Goal: Find specific page/section

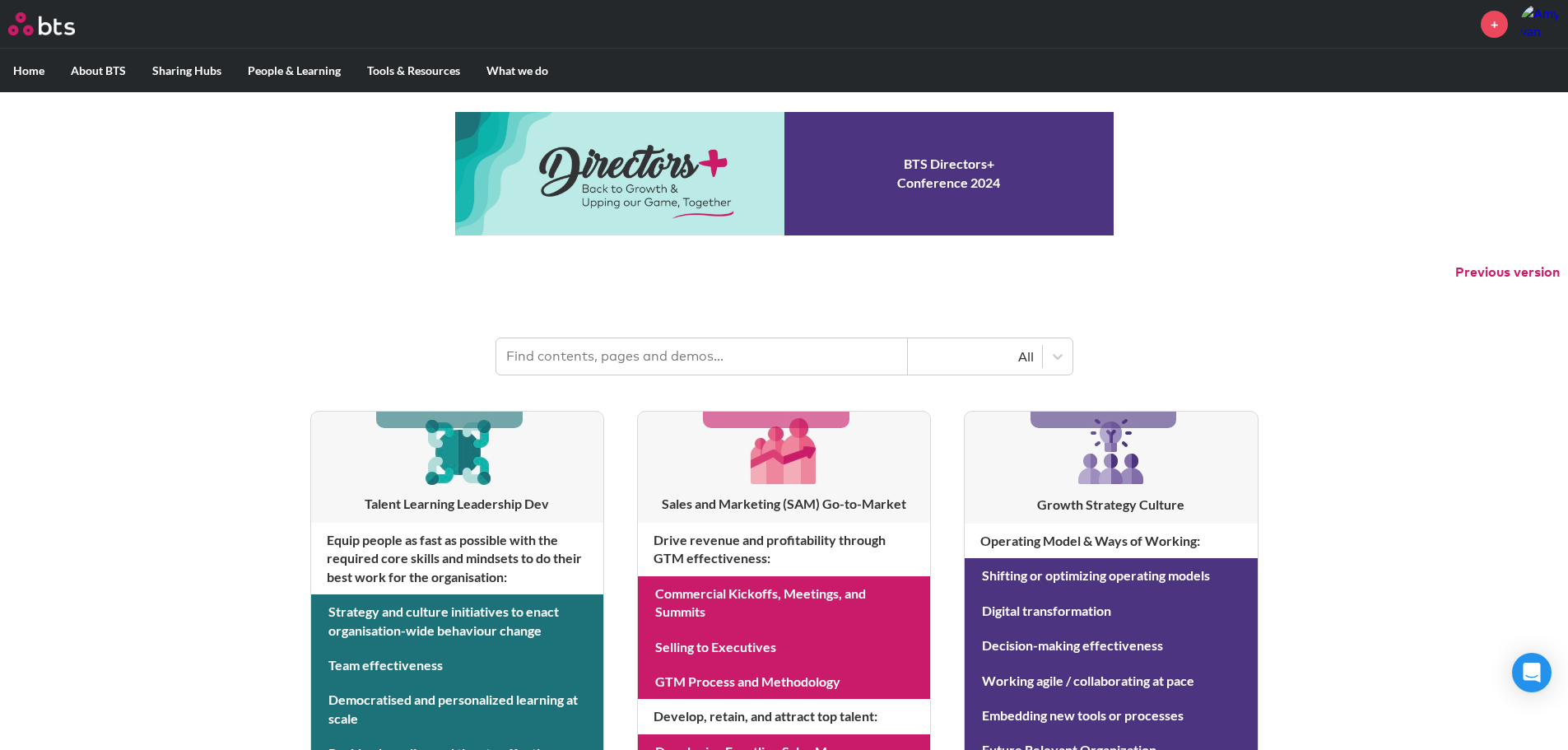
click at [1506, 264] on button "Previous version" at bounding box center [1507, 273] width 105 height 18
click at [621, 358] on input "text" at bounding box center [702, 356] width 412 height 36
type input "h"
click at [569, 355] on input "text" at bounding box center [678, 356] width 364 height 36
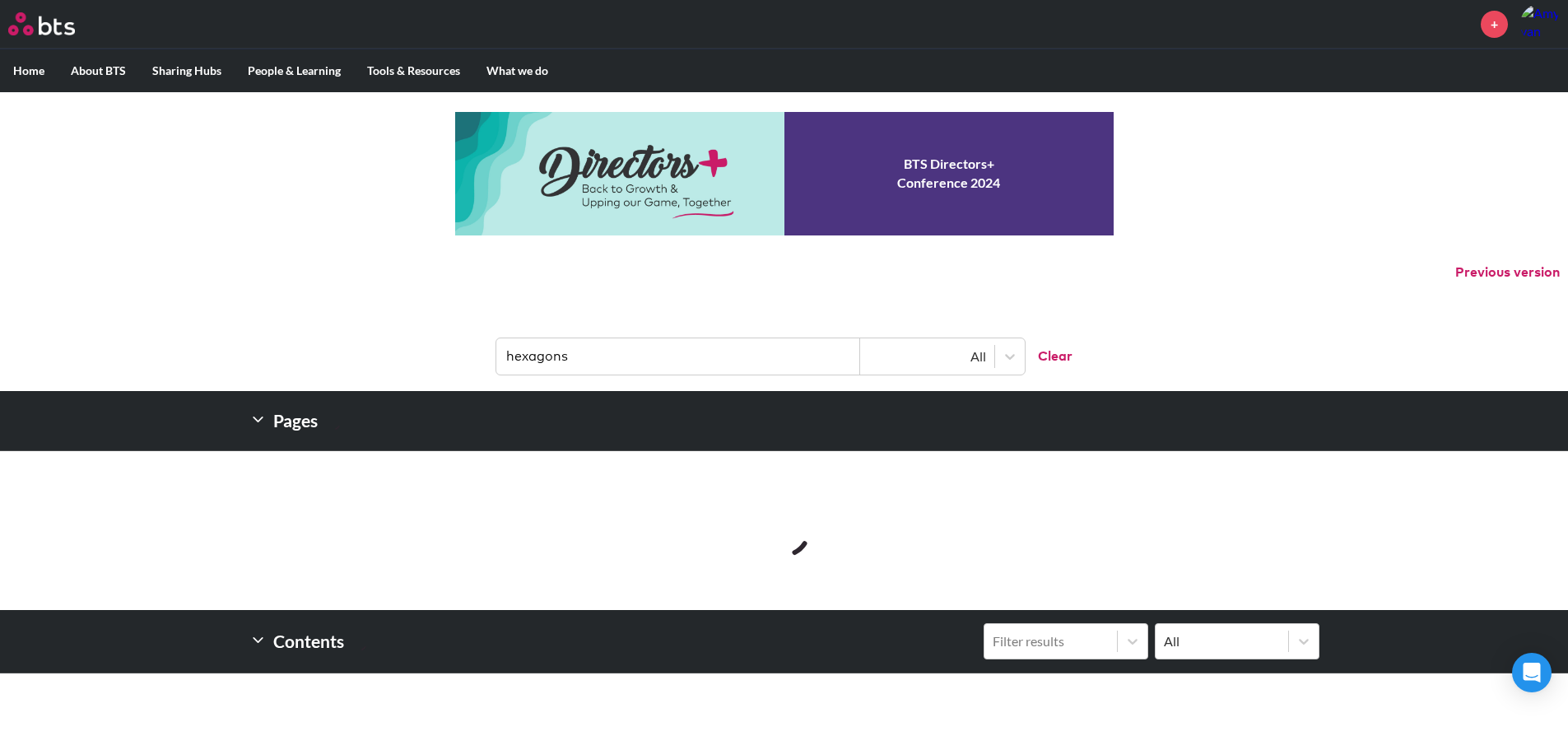
type input "hexagons"
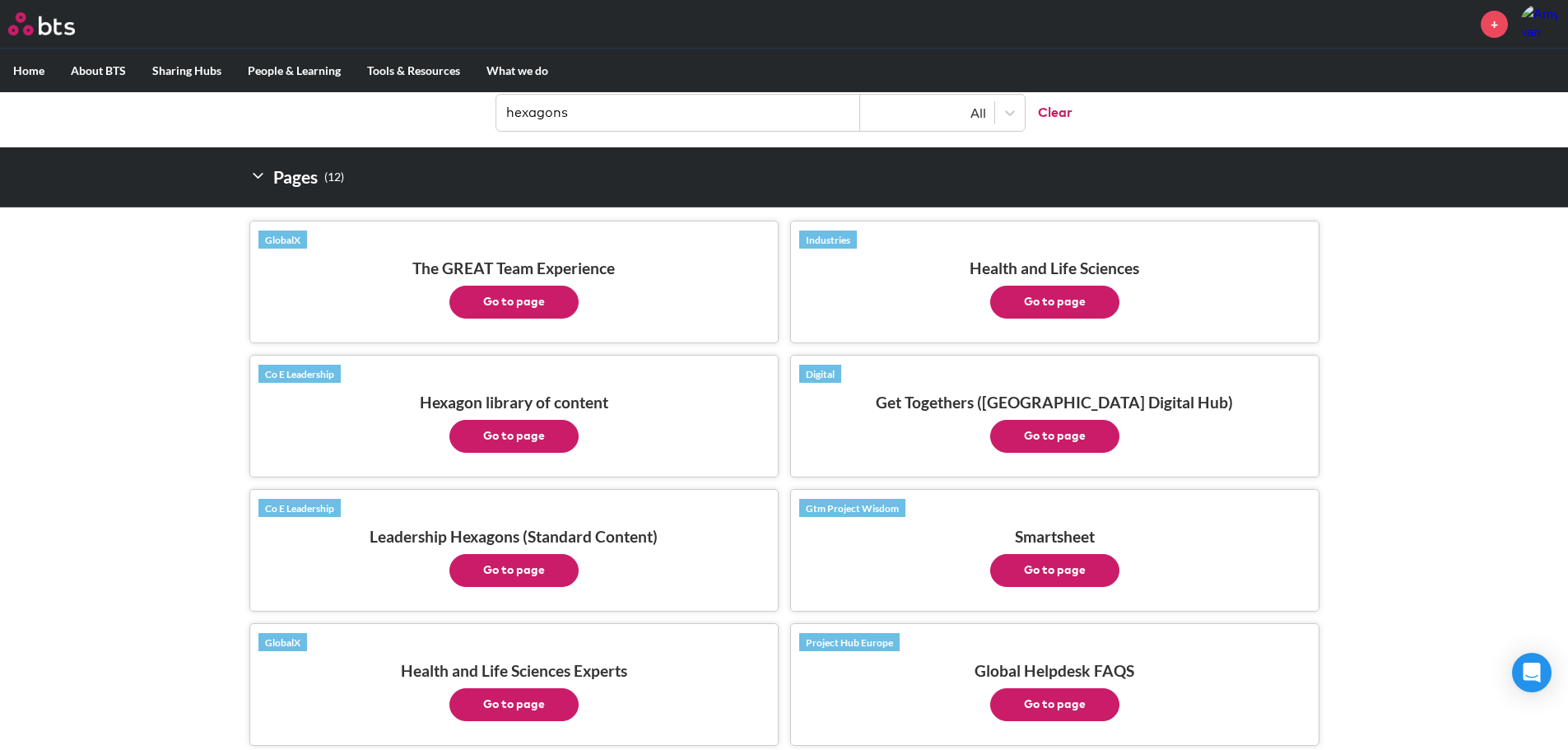
scroll to position [247, 0]
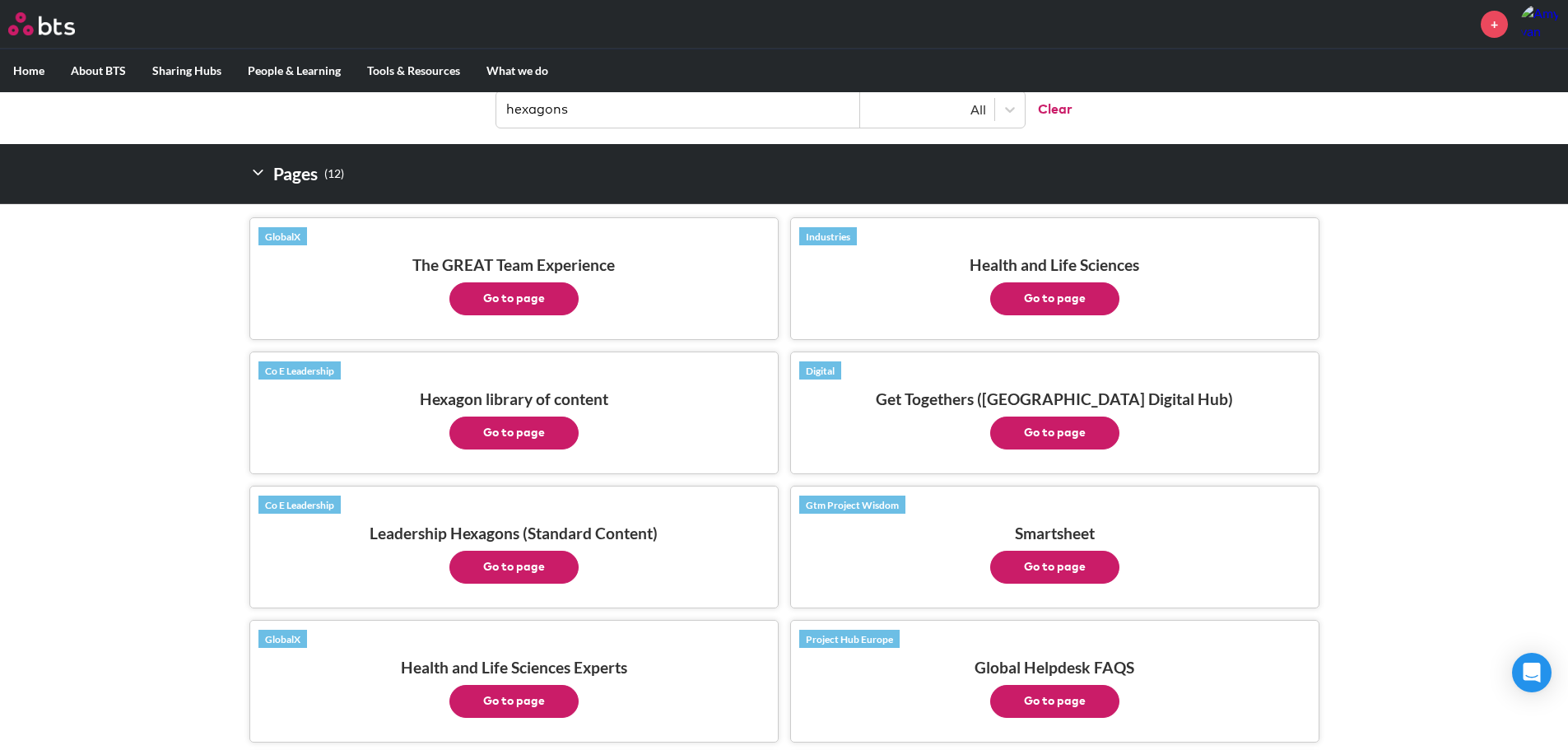
click at [523, 429] on button "Go to page" at bounding box center [514, 433] width 130 height 33
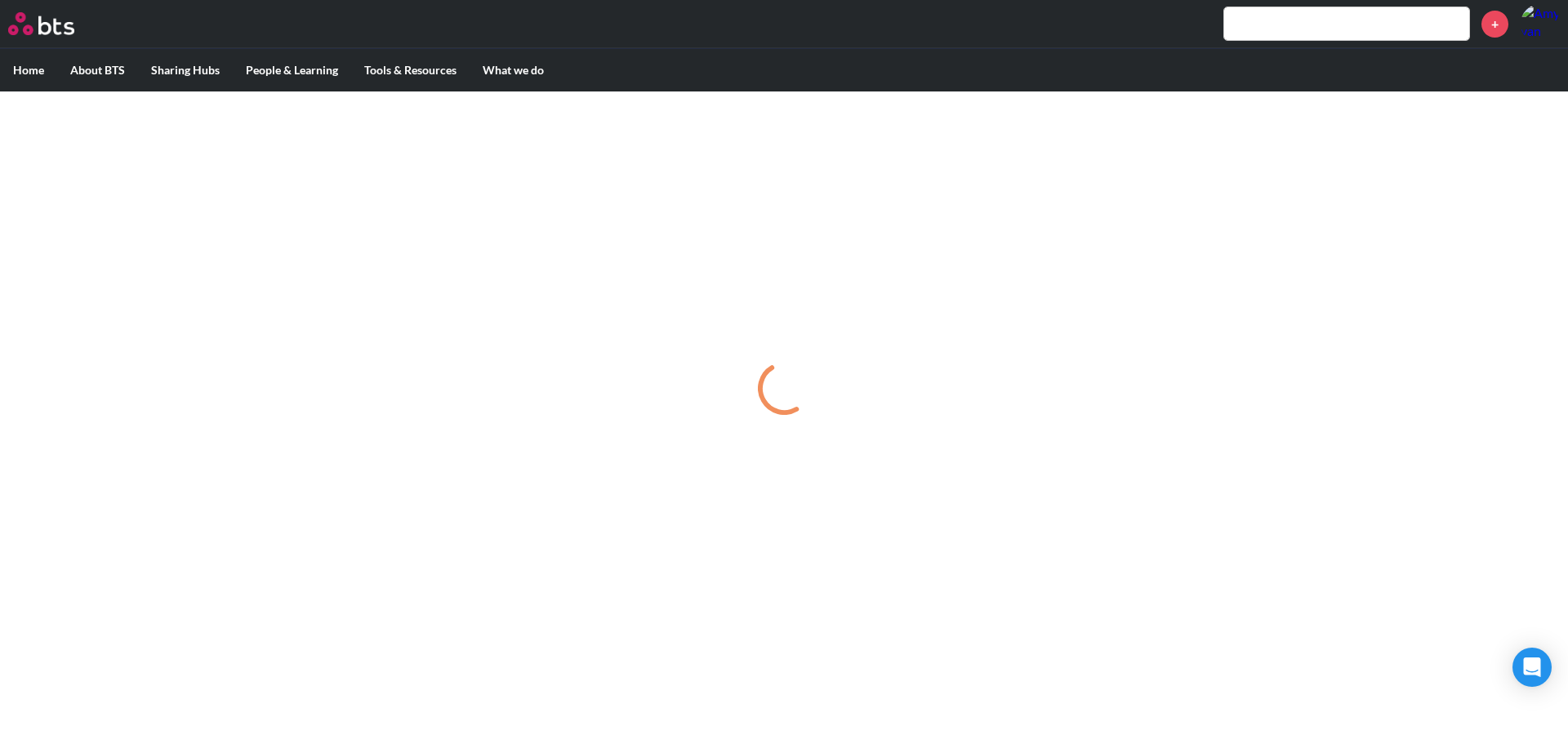
click at [107, 416] on div at bounding box center [784, 388] width 1568 height 595
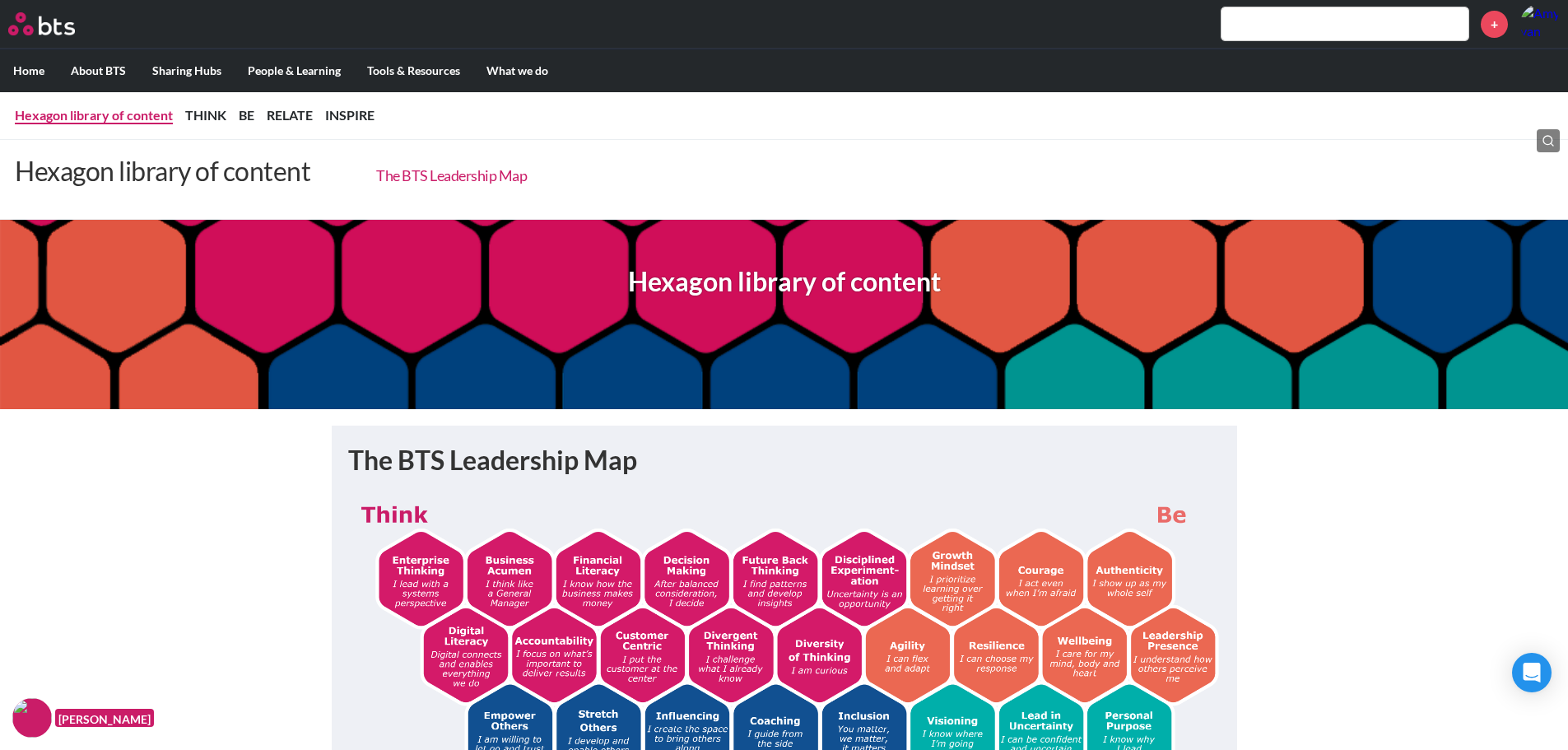
click at [441, 174] on link "The BTS Leadership Map" at bounding box center [451, 176] width 151 height 18
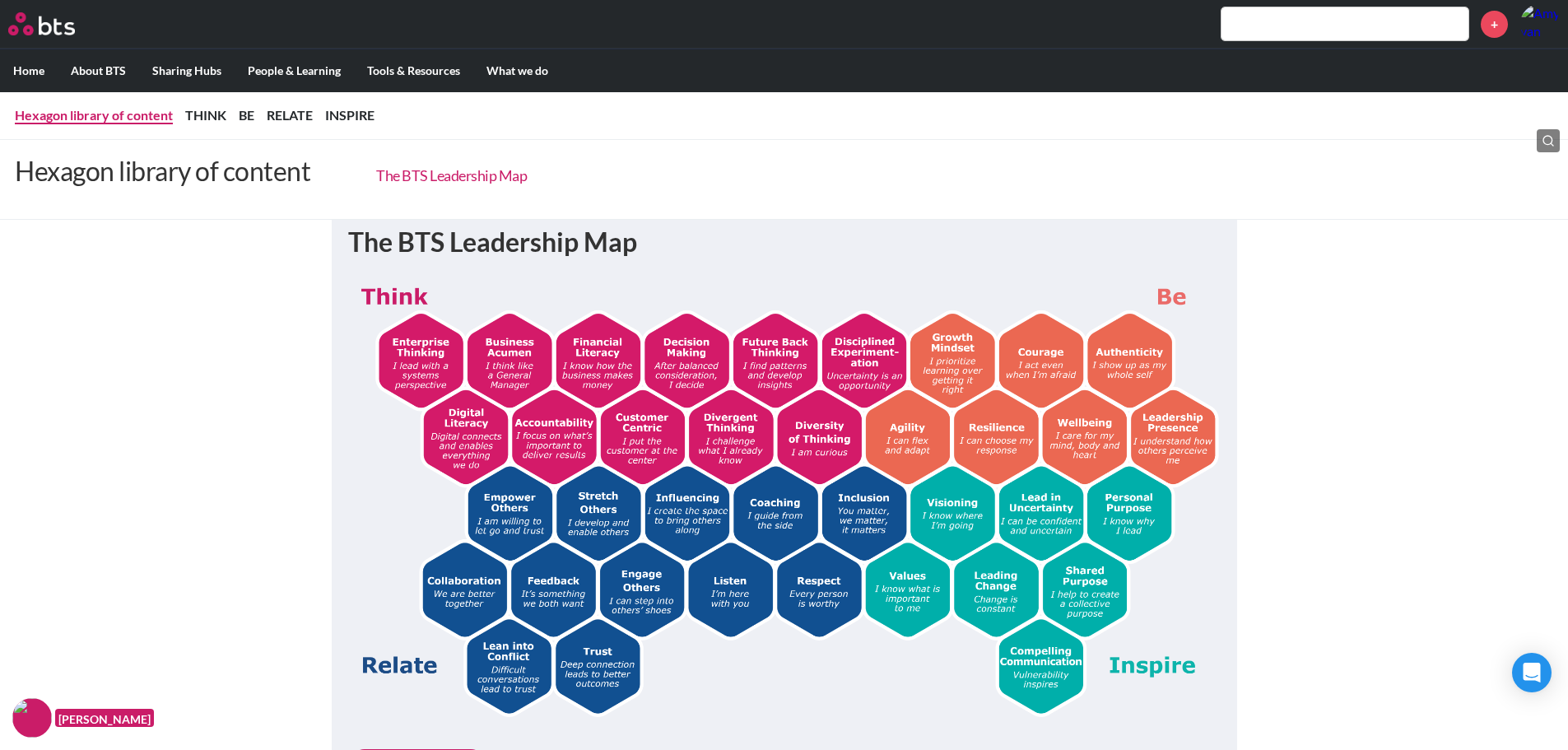
scroll to position [220, 0]
